Goal: Navigation & Orientation: Find specific page/section

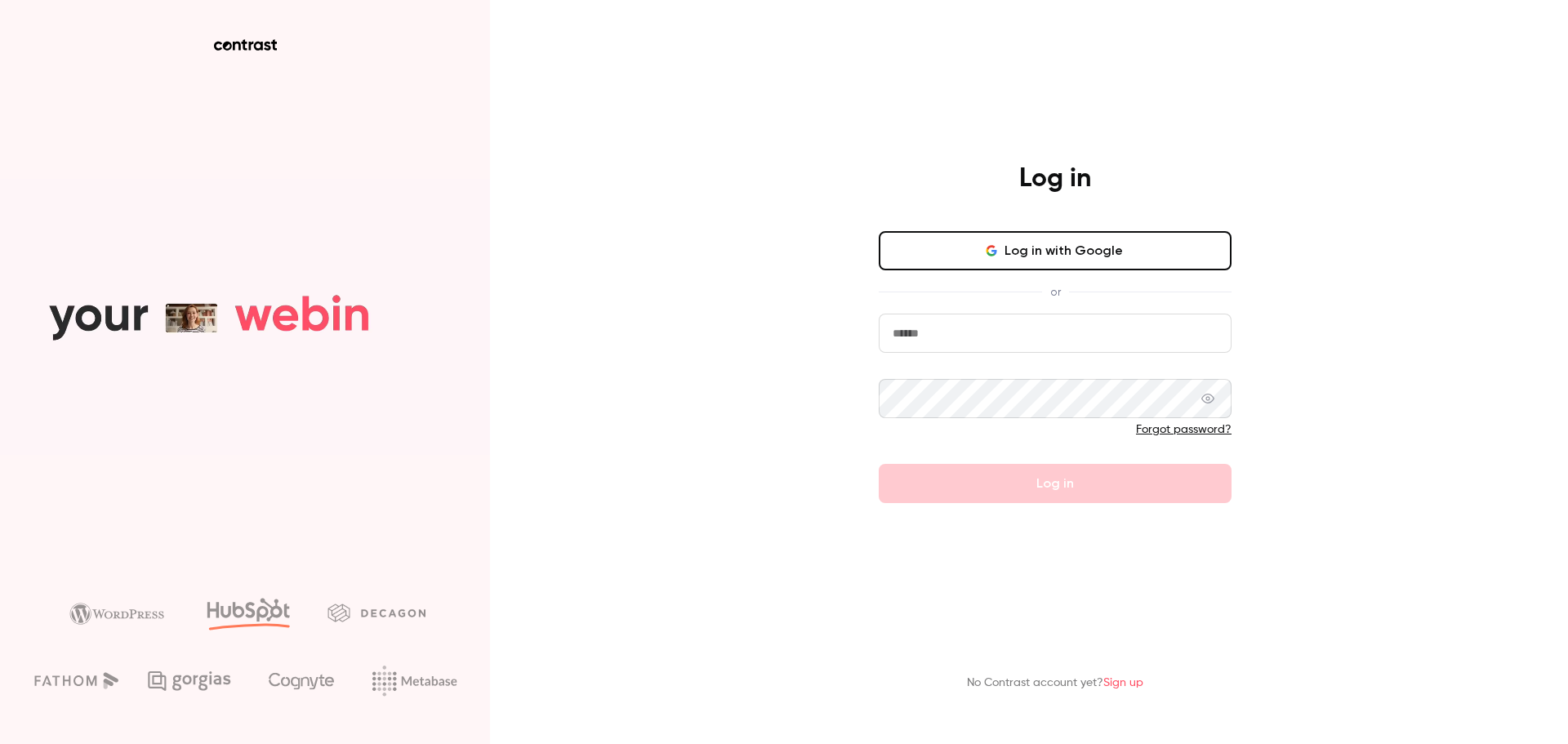
click at [979, 264] on button "Log in with Google" at bounding box center [1055, 251] width 353 height 39
click at [1000, 327] on input "email" at bounding box center [1055, 333] width 353 height 39
type input "**********"
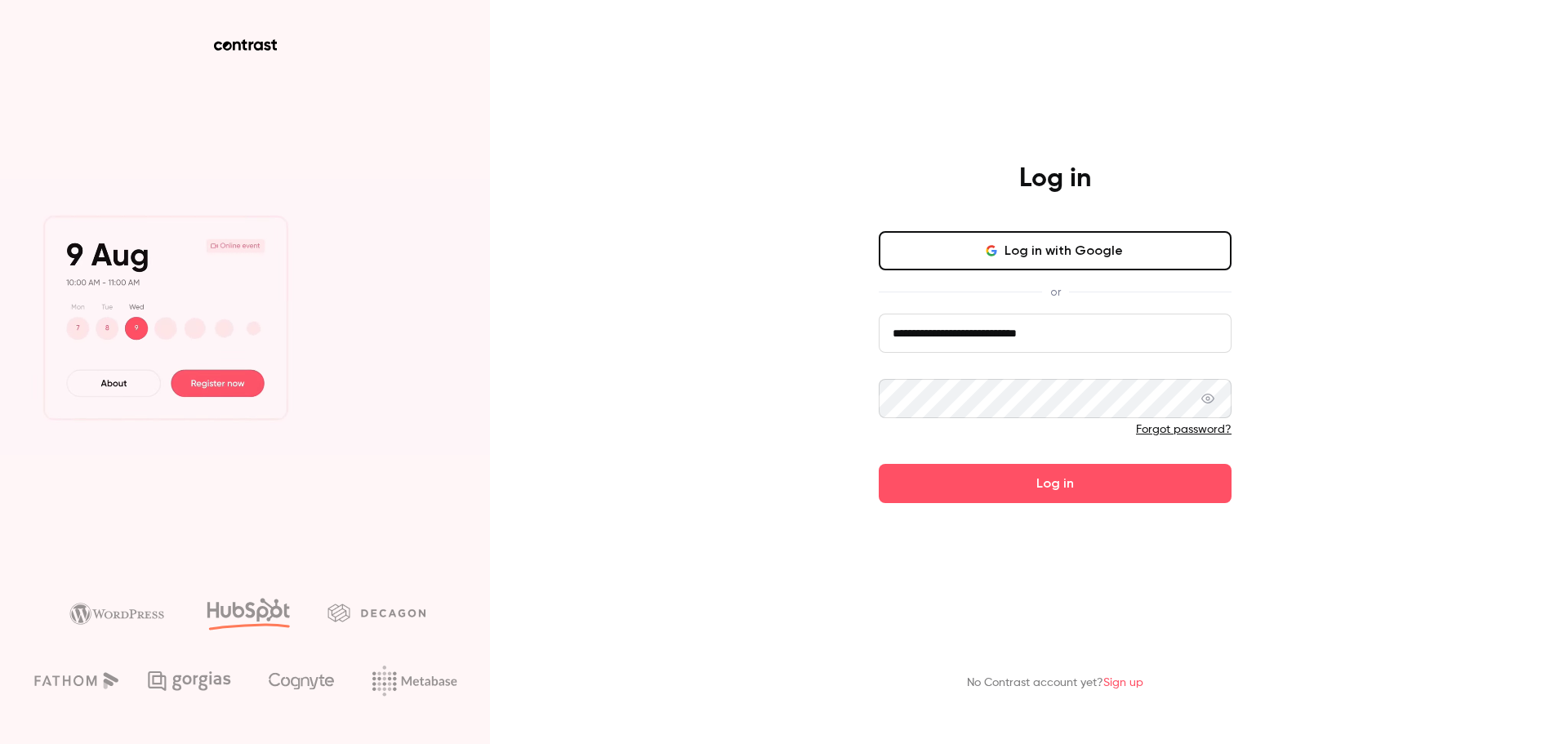
click at [879, 464] on button "Log in" at bounding box center [1055, 483] width 353 height 39
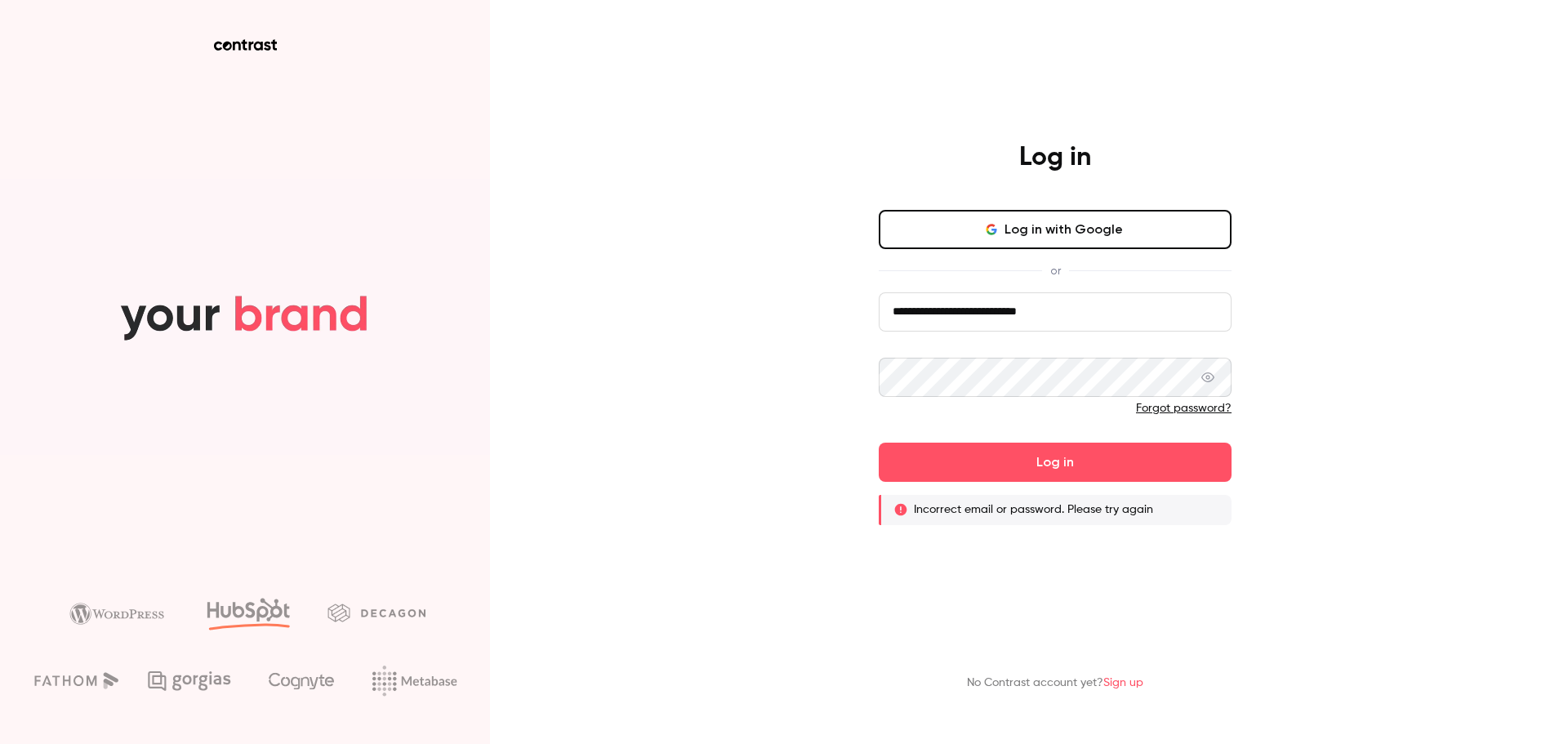
click at [1055, 213] on button "Log in with Google" at bounding box center [1055, 229] width 353 height 39
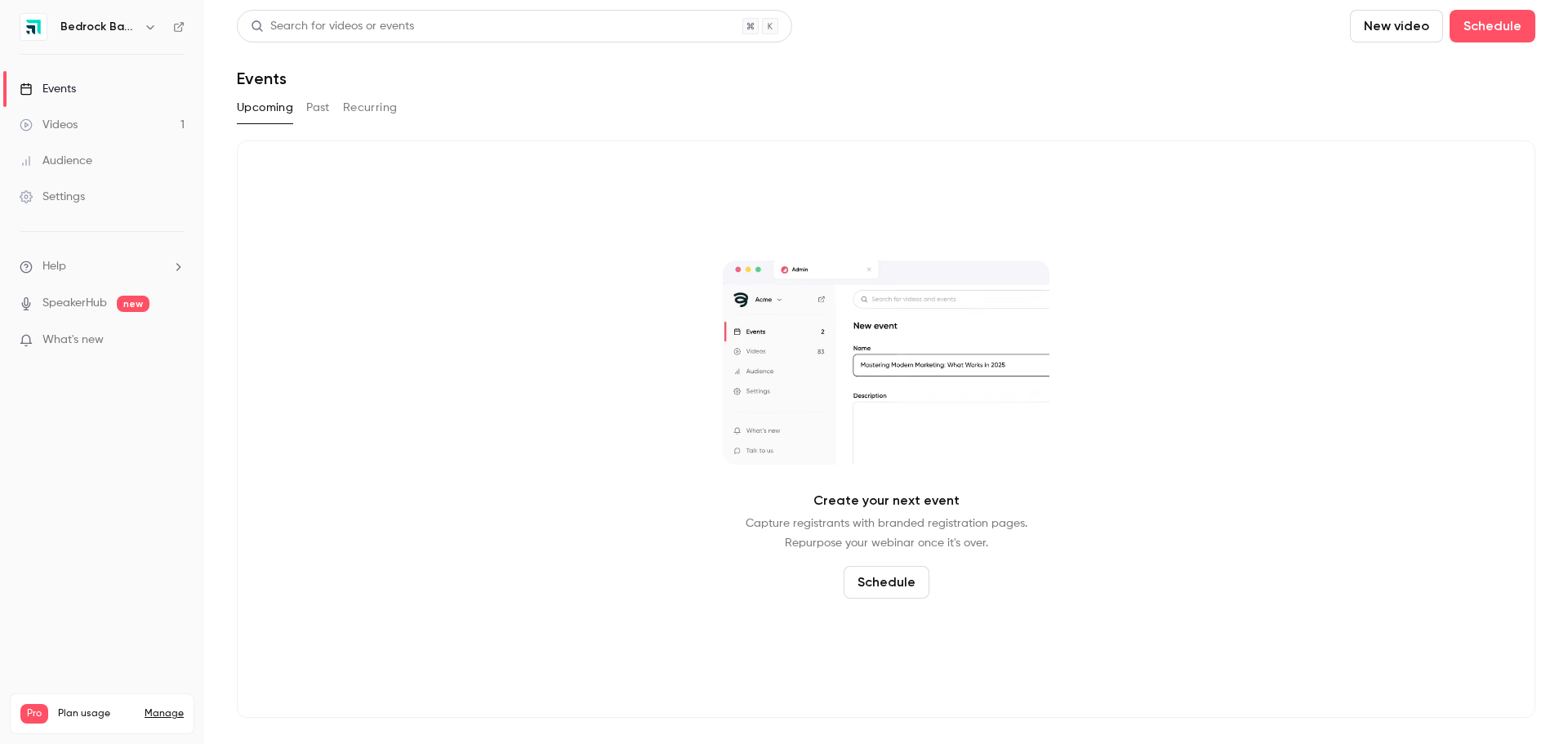
click at [127, 25] on h6 "Bedrock Basics" at bounding box center [98, 26] width 77 height 16
click at [120, 25] on h6 "Bedrock Basics" at bounding box center [98, 26] width 77 height 16
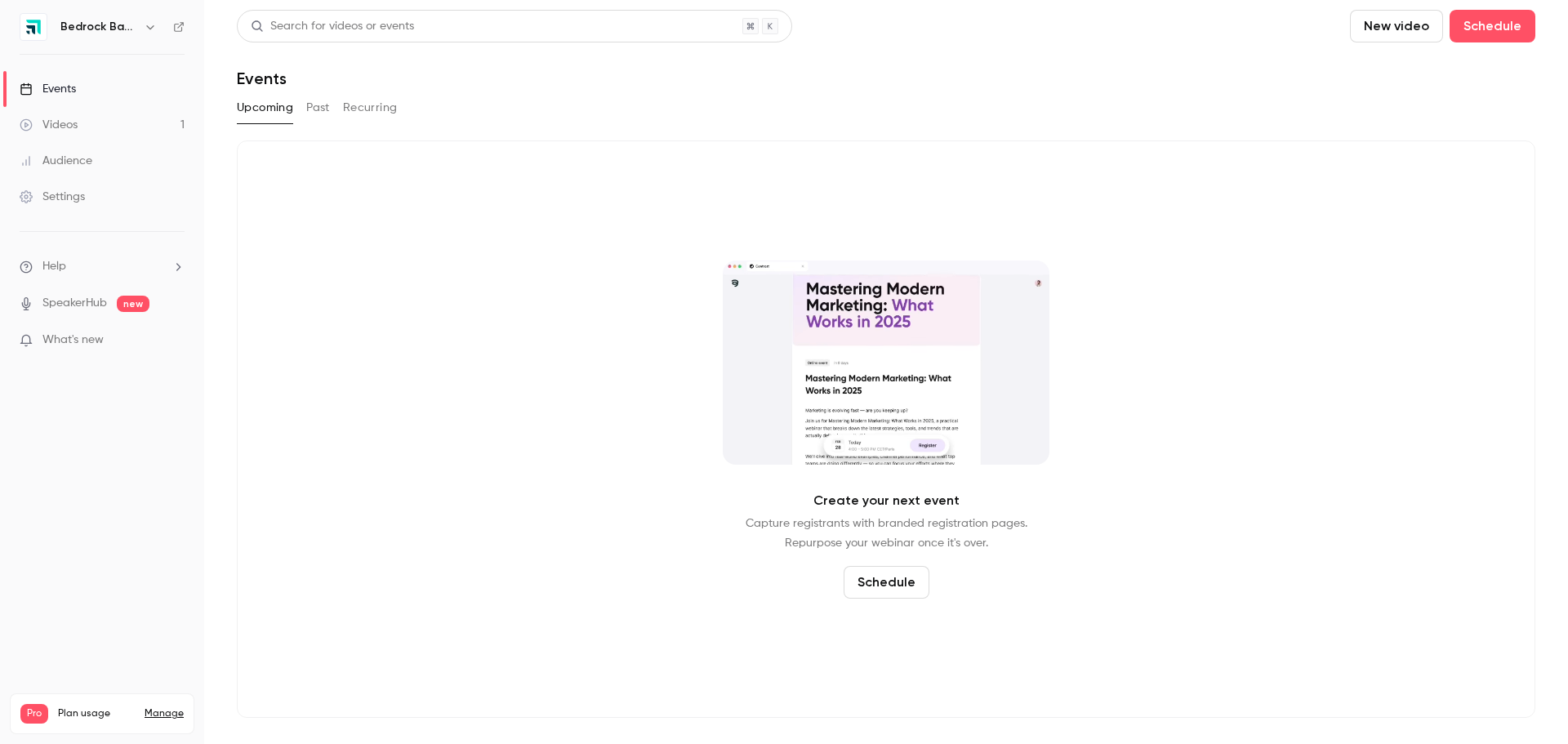
click at [149, 29] on icon "button" at bounding box center [150, 26] width 13 height 13
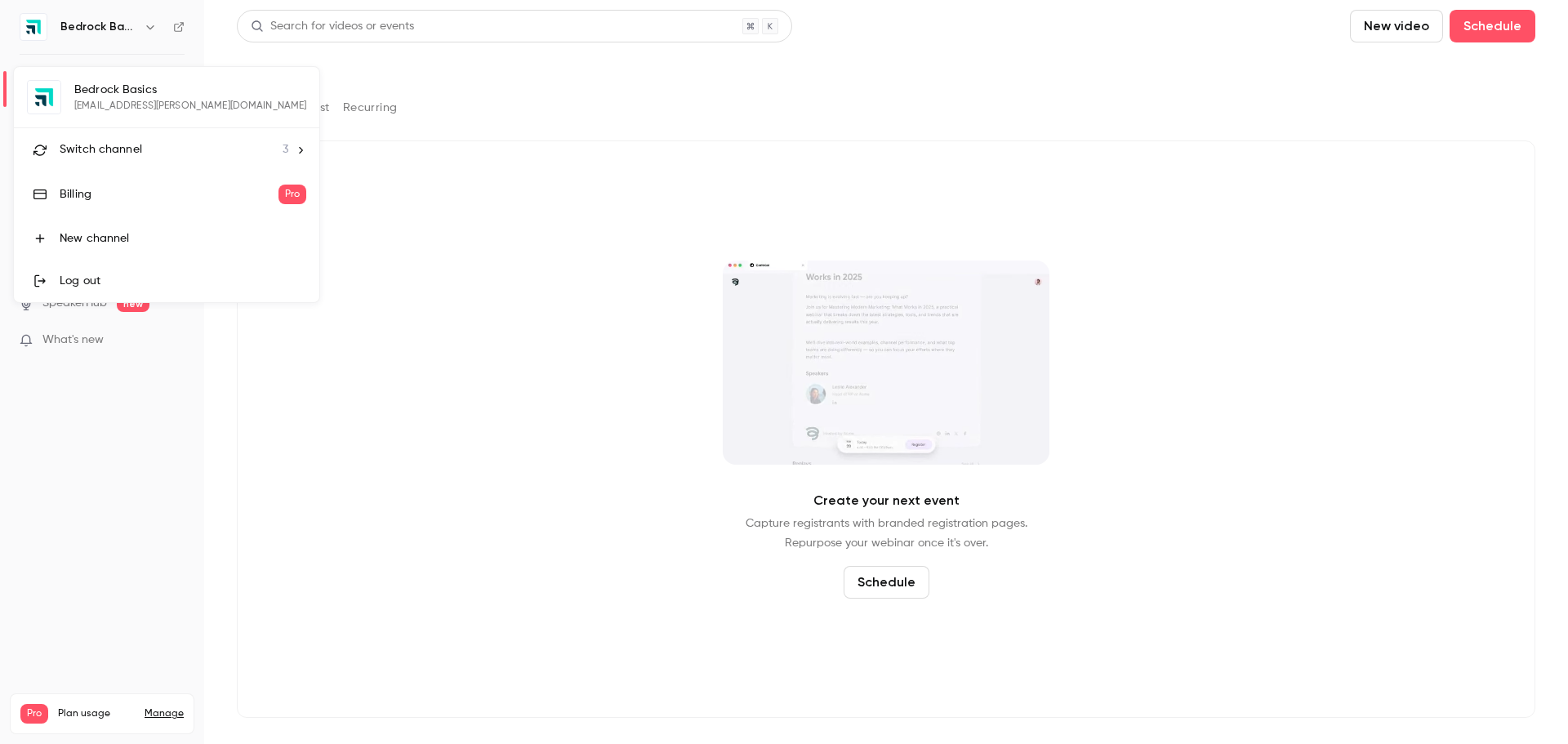
click at [130, 163] on li "Switch channel 3" at bounding box center [166, 149] width 306 height 43
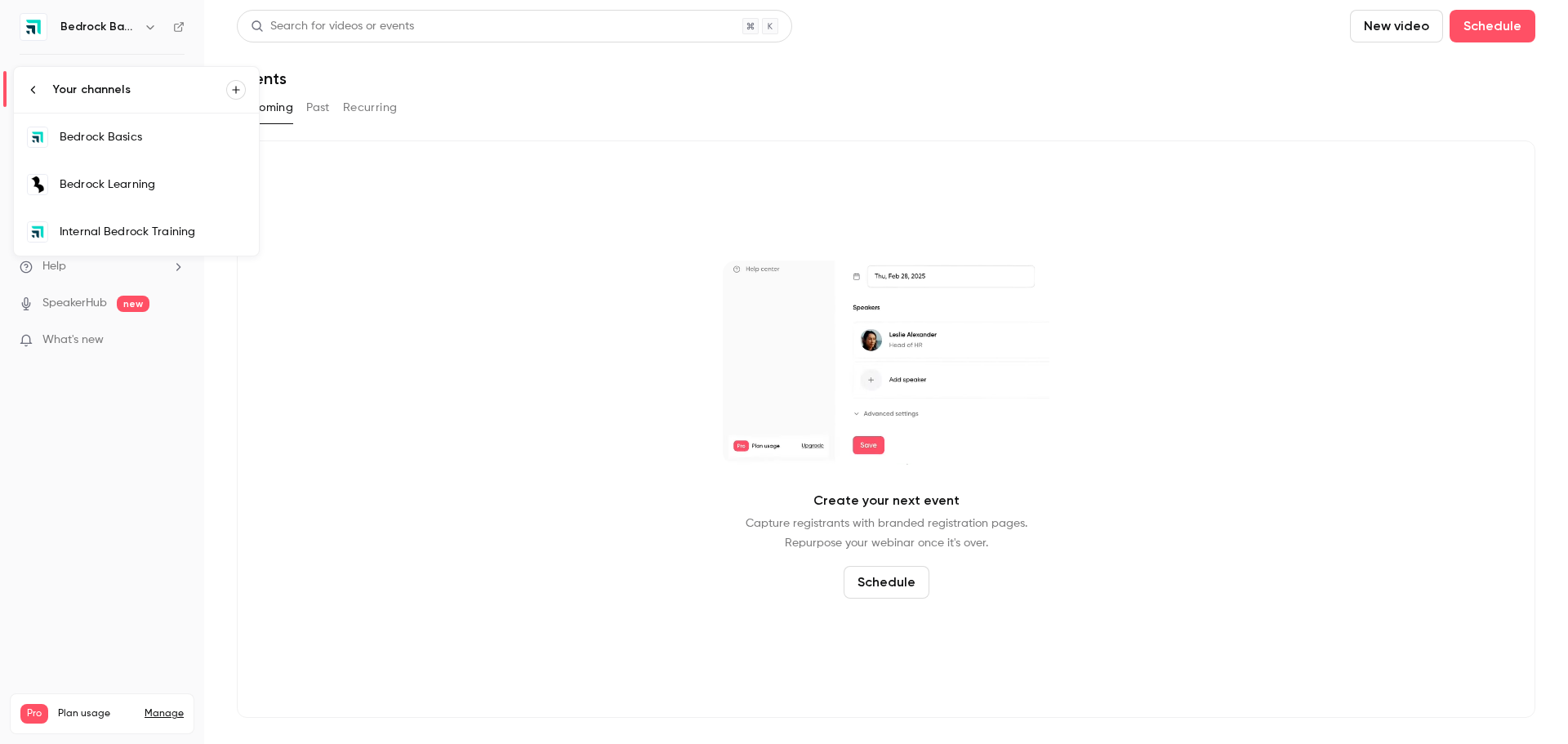
click at [132, 188] on div "Bedrock Learning" at bounding box center [152, 184] width 186 height 16
